Goal: Check status: Check status

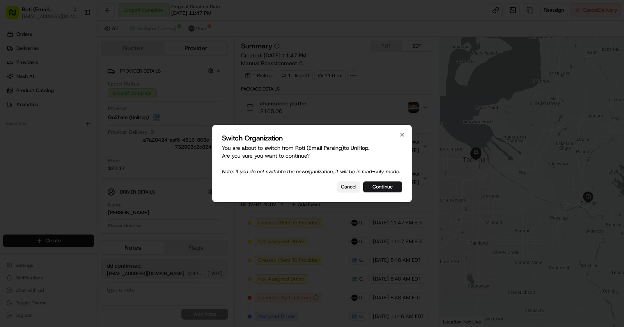
click at [349, 191] on button "Cancel" at bounding box center [348, 186] width 23 height 11
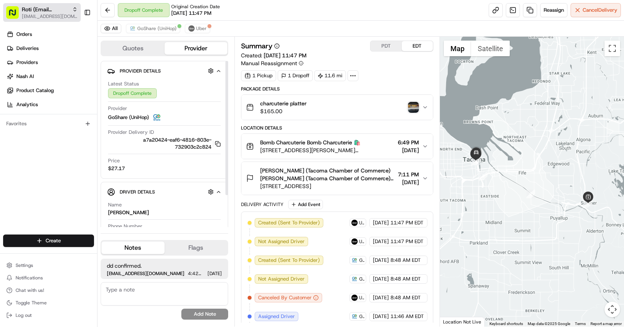
click at [51, 16] on span "[EMAIL_ADDRESS][DOMAIN_NAME]" at bounding box center [50, 16] width 56 height 6
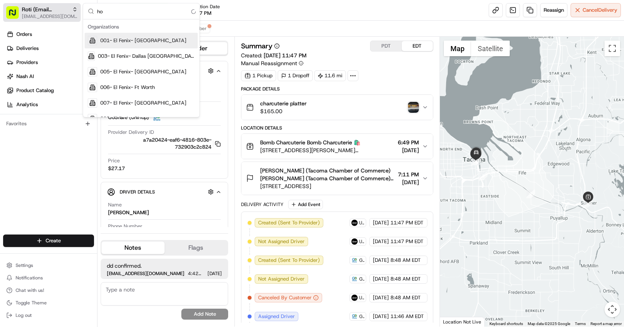
type input "h"
type input "Hungry"
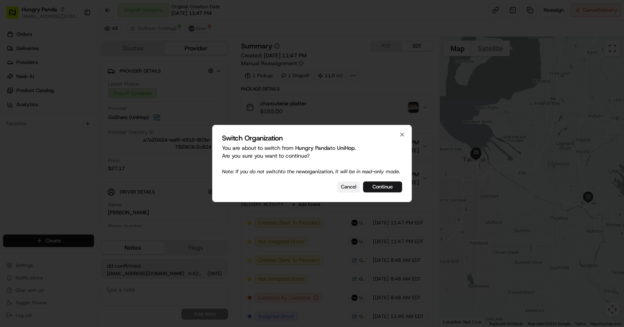
click at [343, 187] on button "Cancel" at bounding box center [348, 186] width 23 height 11
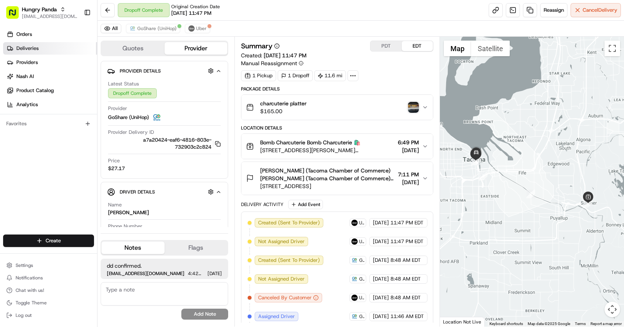
click at [41, 46] on link "Deliveries" at bounding box center [50, 48] width 94 height 12
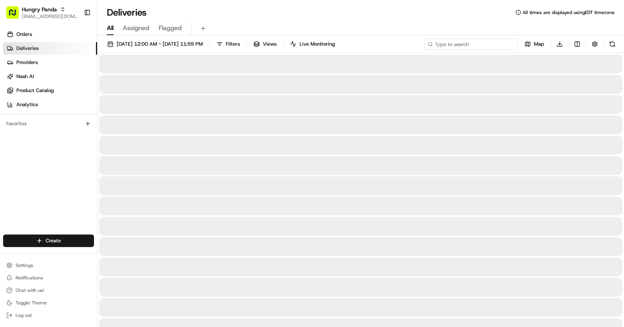
click at [464, 44] on input at bounding box center [471, 44] width 94 height 11
paste input "87-031458075555572511635"
type input "87-031458075555572511635"
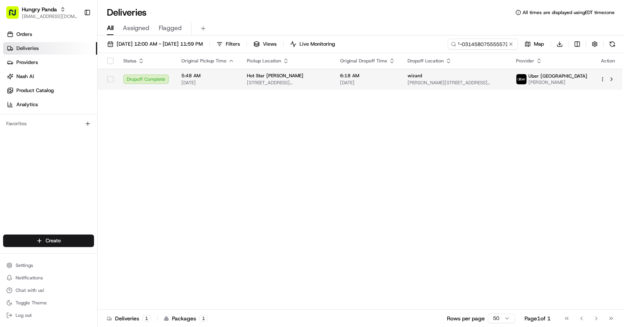
click at [395, 82] on span "[DATE]" at bounding box center [367, 83] width 55 height 6
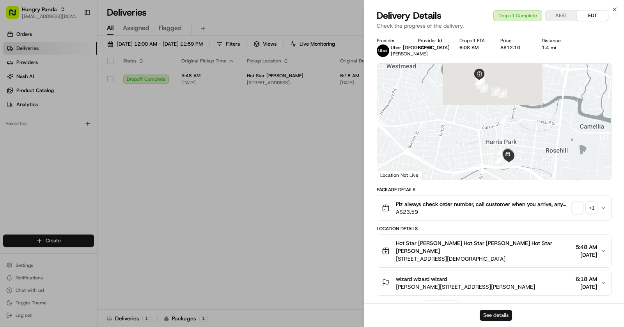
click at [502, 315] on button "See details" at bounding box center [496, 315] width 32 height 11
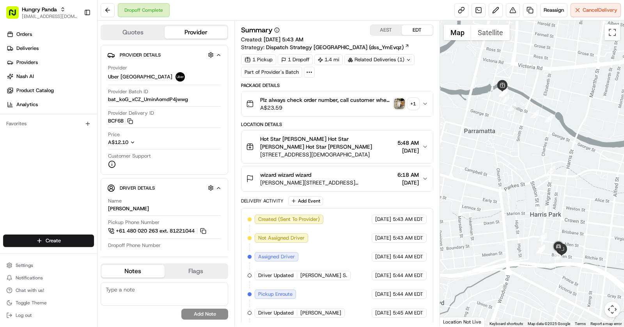
click at [351, 171] on div "wizard wizard wizard" at bounding box center [327, 175] width 134 height 8
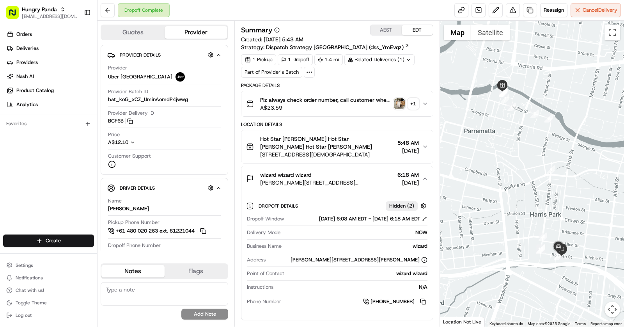
click at [339, 171] on div "wizard wizard wizard" at bounding box center [327, 175] width 134 height 8
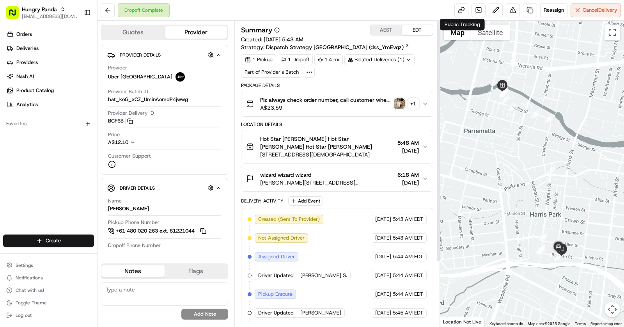
scroll to position [81, 0]
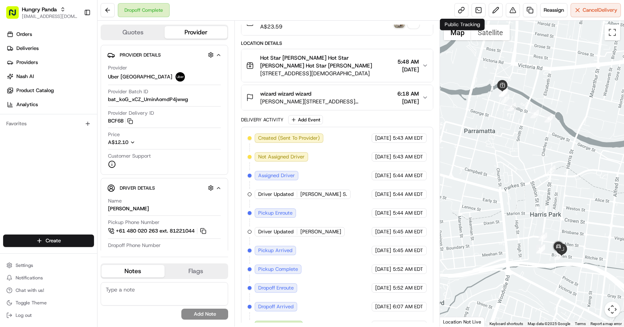
click at [338, 97] on span "[PERSON_NAME][STREET_ADDRESS][PERSON_NAME]" at bounding box center [327, 101] width 134 height 8
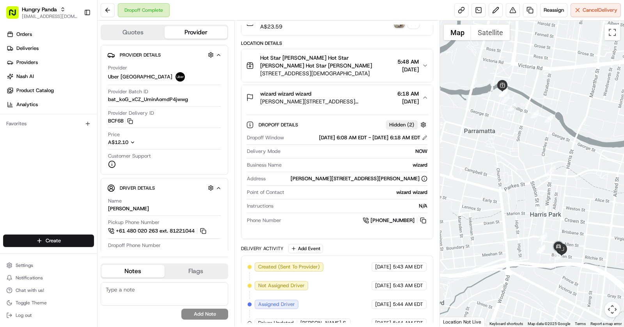
scroll to position [0, 0]
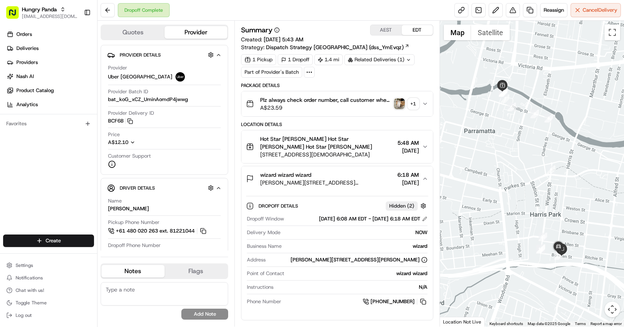
click at [400, 101] on img "button" at bounding box center [399, 103] width 11 height 11
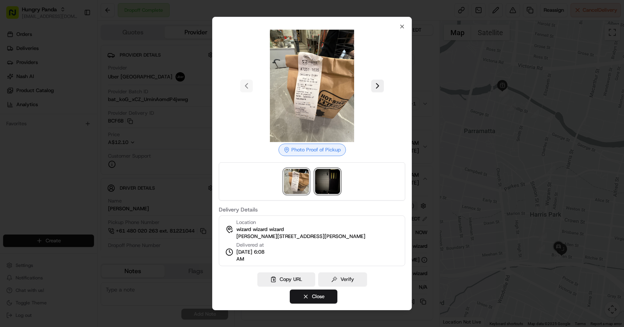
click at [330, 183] on img at bounding box center [327, 181] width 25 height 25
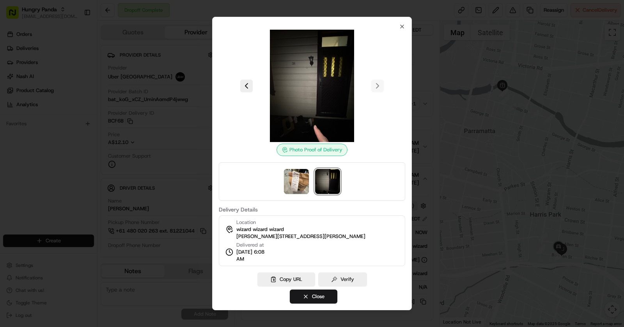
drag, startPoint x: 473, startPoint y: 169, endPoint x: 409, endPoint y: 167, distance: 64.4
click at [438, 169] on div at bounding box center [312, 163] width 624 height 327
